Goal: Information Seeking & Learning: Learn about a topic

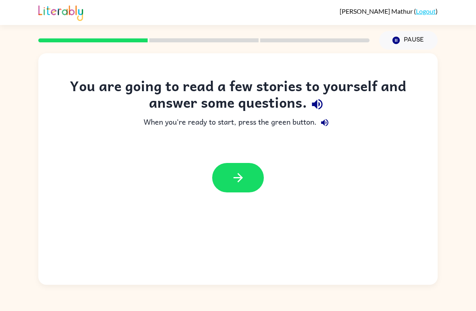
click at [241, 169] on button "button" at bounding box center [238, 177] width 52 height 29
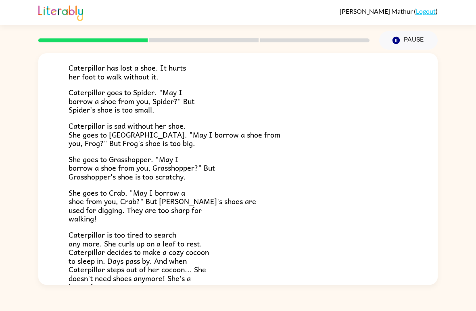
scroll to position [57, 0]
click at [176, 220] on div "Caterpillar has lost a shoe. It hurts her foot to walk without it. Caterpillar …" at bounding box center [238, 167] width 339 height 247
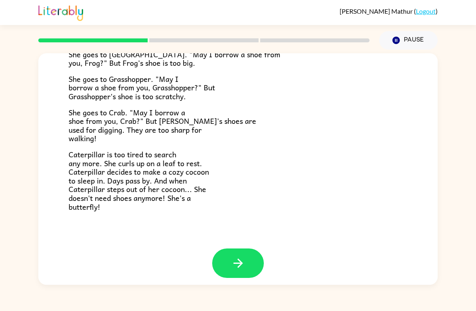
scroll to position [136, 0]
click at [249, 260] on button "button" at bounding box center [238, 263] width 52 height 29
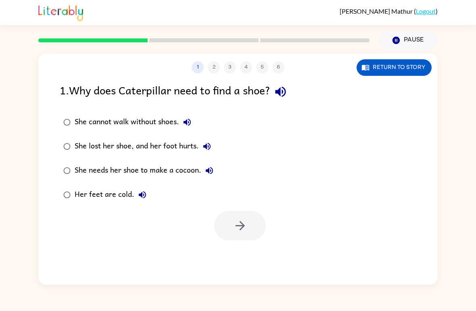
scroll to position [0, 0]
click at [278, 96] on icon "button" at bounding box center [281, 92] width 14 height 14
click at [279, 98] on icon "button" at bounding box center [281, 92] width 14 height 14
click at [285, 84] on button "button" at bounding box center [281, 92] width 21 height 21
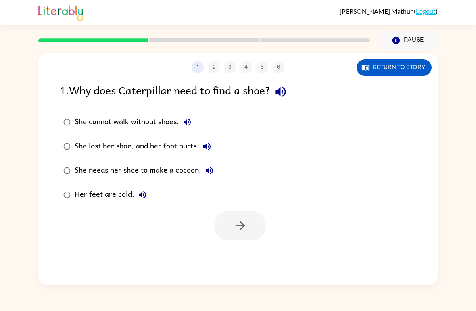
click at [288, 87] on icon "button" at bounding box center [281, 92] width 14 height 14
click at [243, 223] on icon "button" at bounding box center [240, 226] width 14 height 14
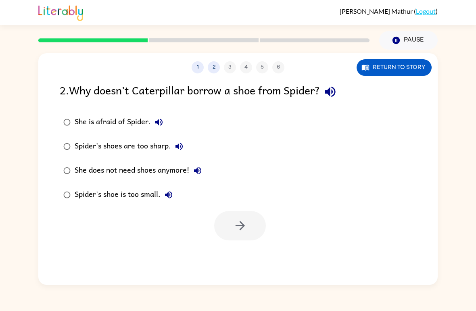
click at [63, 156] on label "Spider's shoes are too sharp." at bounding box center [132, 146] width 155 height 24
click at [241, 229] on icon "button" at bounding box center [240, 226] width 14 height 14
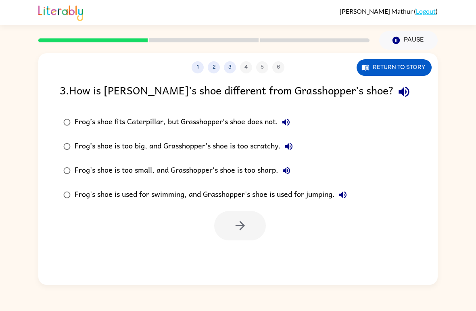
click at [183, 134] on label "Frog’s shoe fits Caterpillar, but Grasshopper’s shoe does not." at bounding box center [205, 122] width 300 height 24
click at [243, 226] on icon "button" at bounding box center [239, 225] width 9 height 9
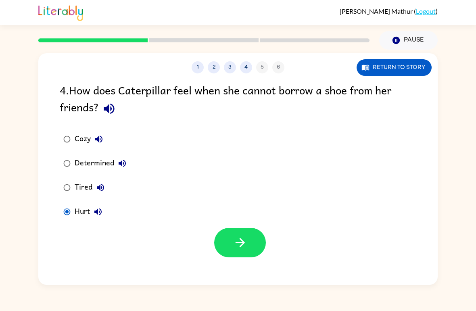
click at [247, 256] on button "button" at bounding box center [240, 242] width 52 height 29
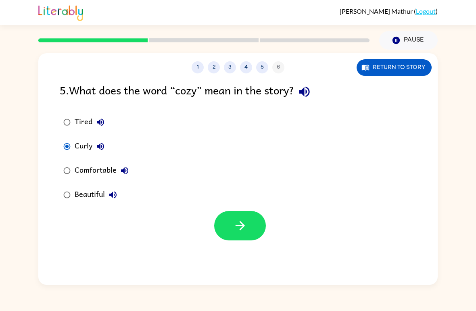
click at [251, 235] on button "button" at bounding box center [240, 225] width 52 height 29
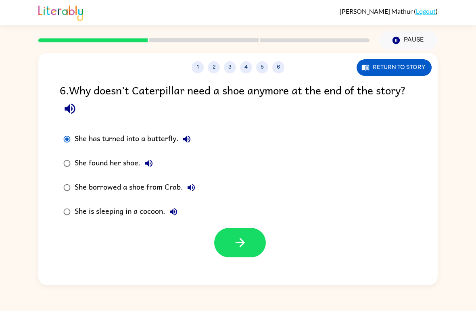
click at [243, 242] on icon "button" at bounding box center [239, 242] width 9 height 9
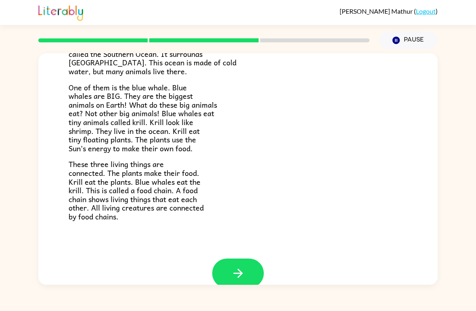
scroll to position [95, 0]
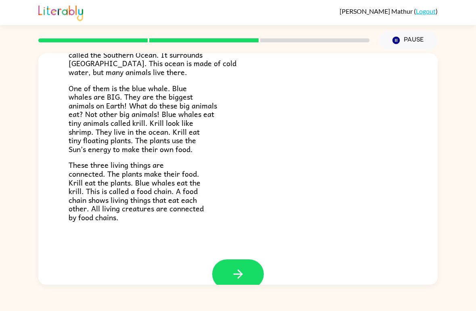
click at [244, 267] on icon "button" at bounding box center [238, 274] width 14 height 14
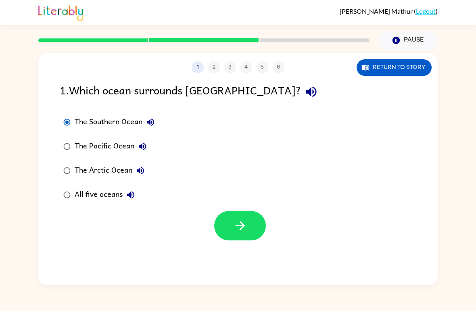
click at [251, 218] on button "button" at bounding box center [240, 225] width 52 height 29
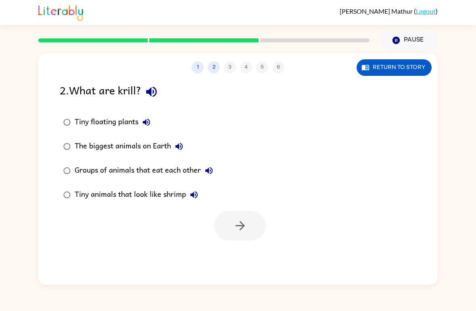
click at [79, 147] on div "The biggest animals on Earth" at bounding box center [131, 146] width 113 height 16
click at [239, 221] on icon "button" at bounding box center [240, 226] width 14 height 14
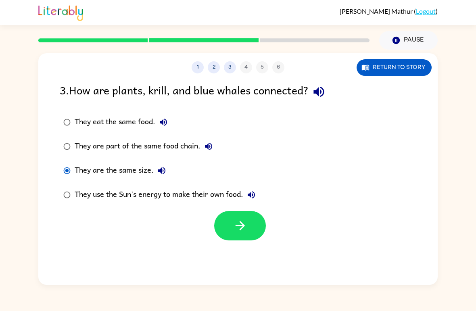
click at [246, 229] on icon "button" at bounding box center [240, 226] width 14 height 14
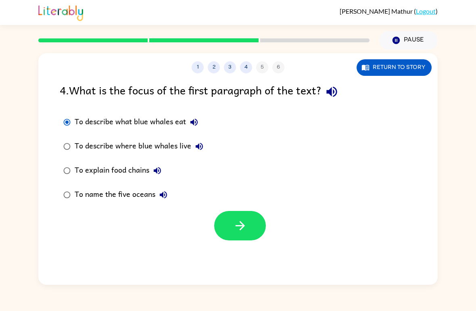
click at [240, 218] on button "button" at bounding box center [240, 225] width 52 height 29
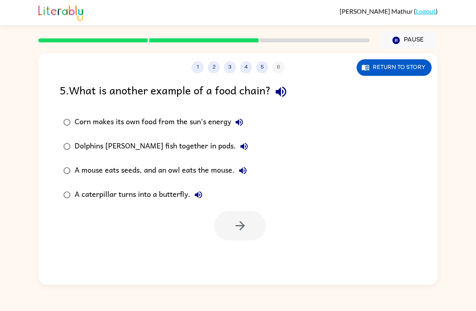
click at [76, 193] on div "A caterpillar turns into a butterfly." at bounding box center [141, 195] width 132 height 16
click at [238, 224] on icon "button" at bounding box center [240, 226] width 14 height 14
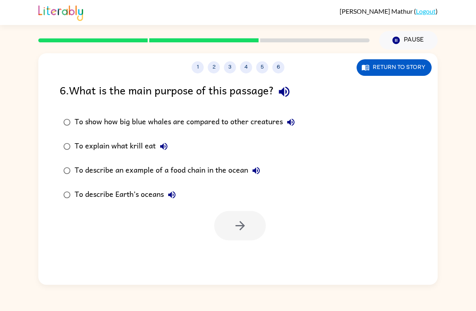
click at [249, 220] on div at bounding box center [240, 225] width 52 height 29
click at [252, 218] on div at bounding box center [240, 225] width 52 height 29
click at [251, 218] on div at bounding box center [240, 225] width 52 height 29
click at [240, 222] on icon "button" at bounding box center [239, 225] width 9 height 9
